Goal: Transaction & Acquisition: Book appointment/travel/reservation

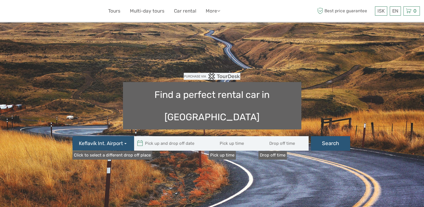
type input "08:00"
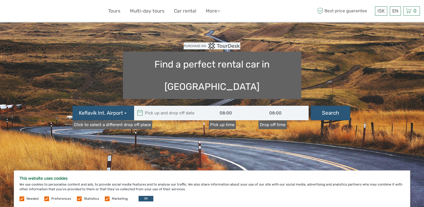
scroll to position [28, 0]
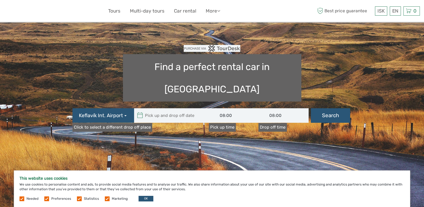
click at [221, 123] on label "Pick up time" at bounding box center [222, 127] width 27 height 9
click at [221, 108] on input "08:00" at bounding box center [234, 115] width 50 height 15
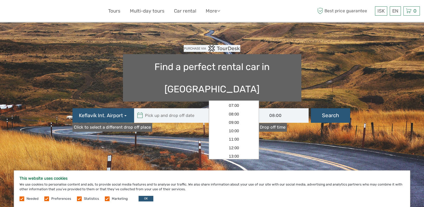
click at [344, 66] on div "Find a perfect rental car in Iceland Keflavík Int. Airport Akureyri Dom. Airpor…" at bounding box center [212, 83] width 301 height 89
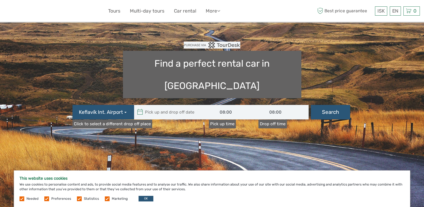
scroll to position [0, 0]
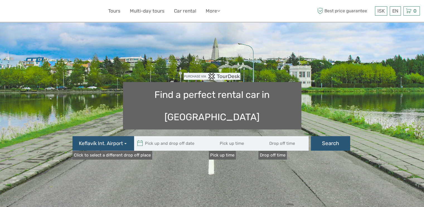
type input "08:00"
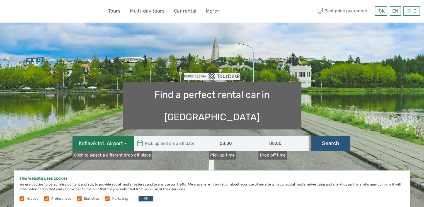
click at [124, 136] on button "Keflavík Int. Airport" at bounding box center [104, 143] width 62 height 15
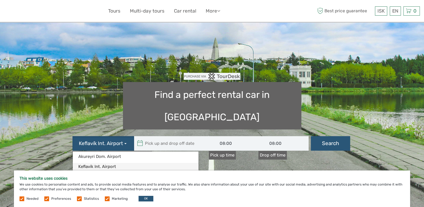
click at [107, 163] on link "Keflavík Int. Airport" at bounding box center [136, 167] width 126 height 8
type input "[DATE]"
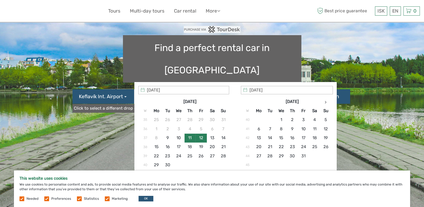
scroll to position [56, 0]
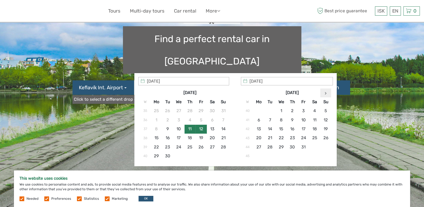
click at [325, 93] on icon at bounding box center [326, 93] width 2 height 3
type input "[DATE]"
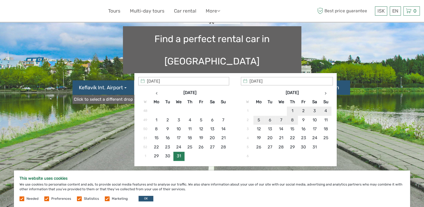
type input "[DATE]"
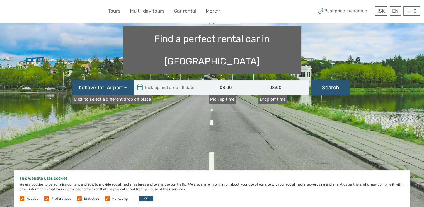
type input "[DATE] - [DATE]"
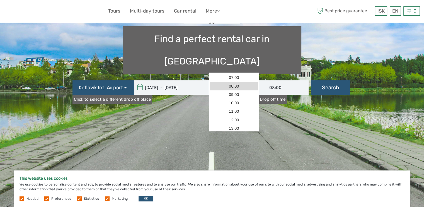
click at [225, 80] on input "08:00" at bounding box center [234, 87] width 50 height 15
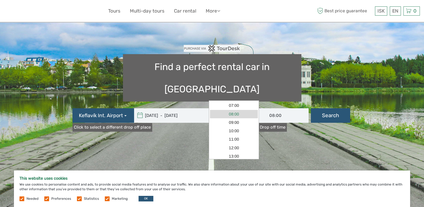
scroll to position [28, 0]
click at [235, 106] on link "07:00" at bounding box center [234, 105] width 48 height 8
type input "07:00"
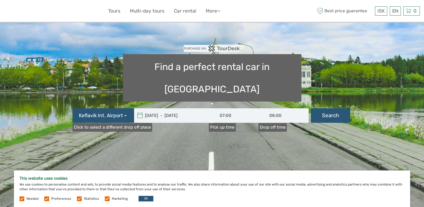
click at [279, 108] on input "08:00" at bounding box center [283, 115] width 50 height 15
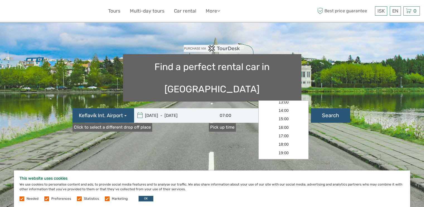
scroll to position [55, 0]
click at [308, 124] on div "07:00 08:00 09:00 10:00 11:00 12:00 13:00 14:00 15:00 16:00 17:00 18:00 19:00 2…" at bounding box center [283, 129] width 50 height 59
click at [287, 108] on input "08:00" at bounding box center [283, 115] width 50 height 15
click at [284, 122] on link "14:00" at bounding box center [284, 122] width 48 height 8
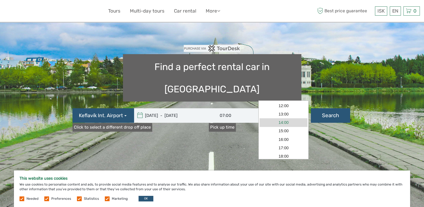
type input "14:00"
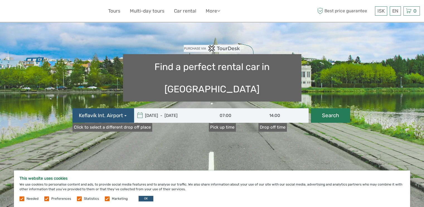
click at [327, 108] on button "Search" at bounding box center [330, 115] width 39 height 15
type input "[DATE] - [DATE]"
type input "07:00"
type input "14:00"
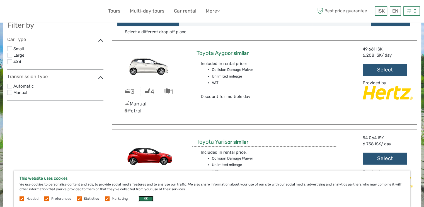
click at [142, 199] on button "OK" at bounding box center [146, 199] width 15 height 6
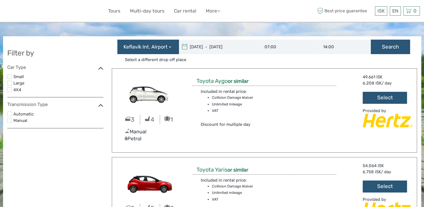
click at [10, 89] on label at bounding box center [9, 89] width 5 height 5
click at [0, 0] on input "checkbox" at bounding box center [0, 0] width 0 height 0
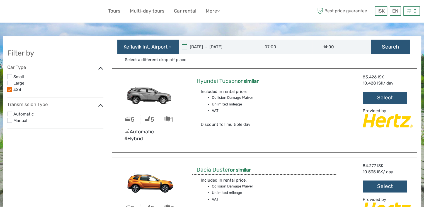
click at [10, 114] on label at bounding box center [9, 114] width 5 height 5
click at [0, 0] on input "checkbox" at bounding box center [0, 0] width 0 height 0
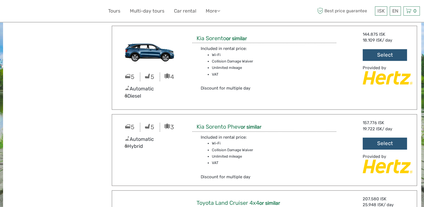
scroll to position [697, 0]
